Goal: Information Seeking & Learning: Learn about a topic

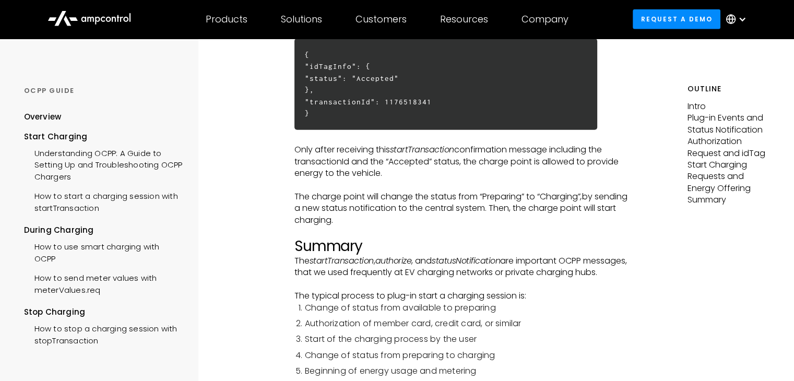
scroll to position [2740, 0]
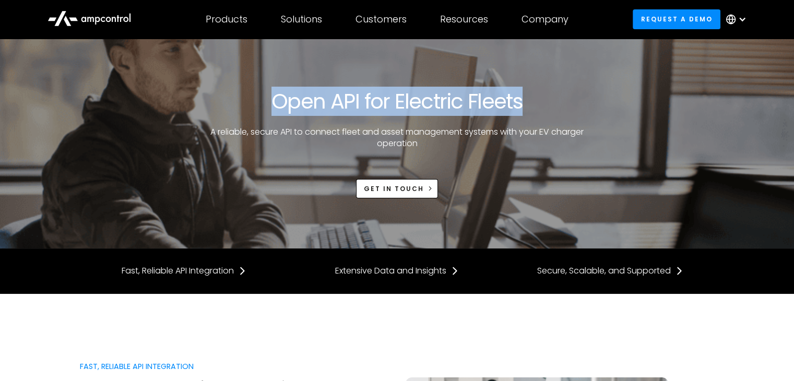
drag, startPoint x: 269, startPoint y: 97, endPoint x: 529, endPoint y: 105, distance: 259.5
click at [529, 105] on div "Open API for Electric Fleets A reliable, secure API to connect fleet and asset …" at bounding box center [397, 144] width 635 height 110
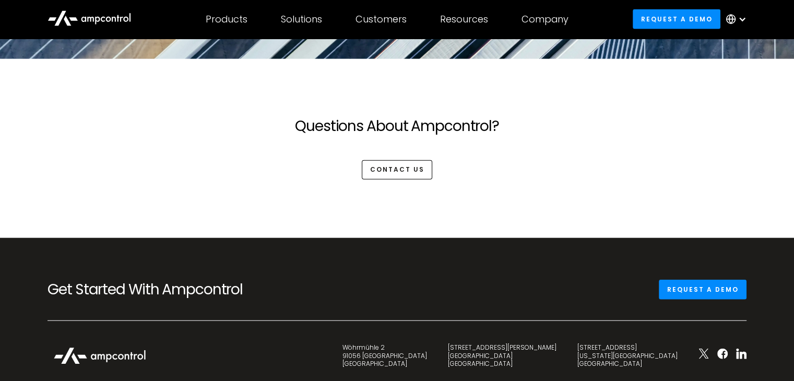
scroll to position [2444, 0]
